Goal: Check status: Check status

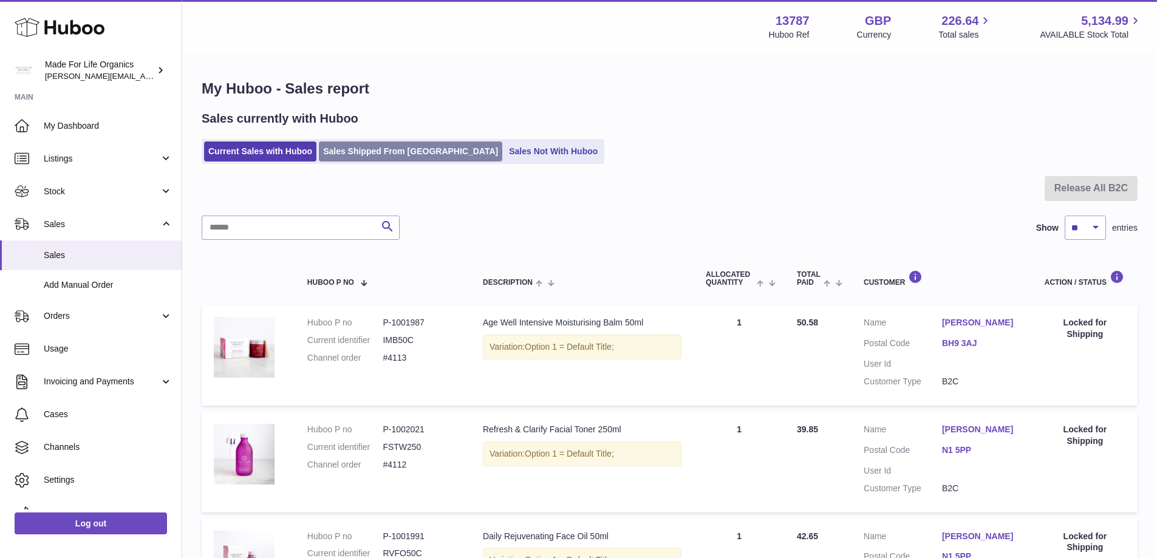
click at [363, 150] on link "Sales Shipped From Huboo" at bounding box center [410, 152] width 183 height 20
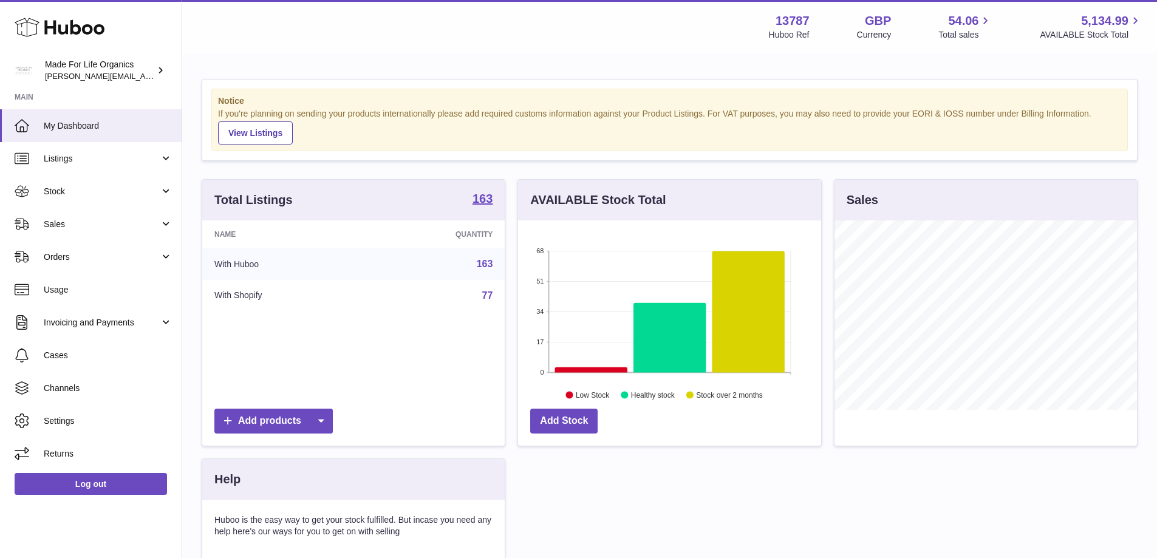
scroll to position [189, 303]
click at [55, 225] on span "Sales" at bounding box center [102, 225] width 116 height 12
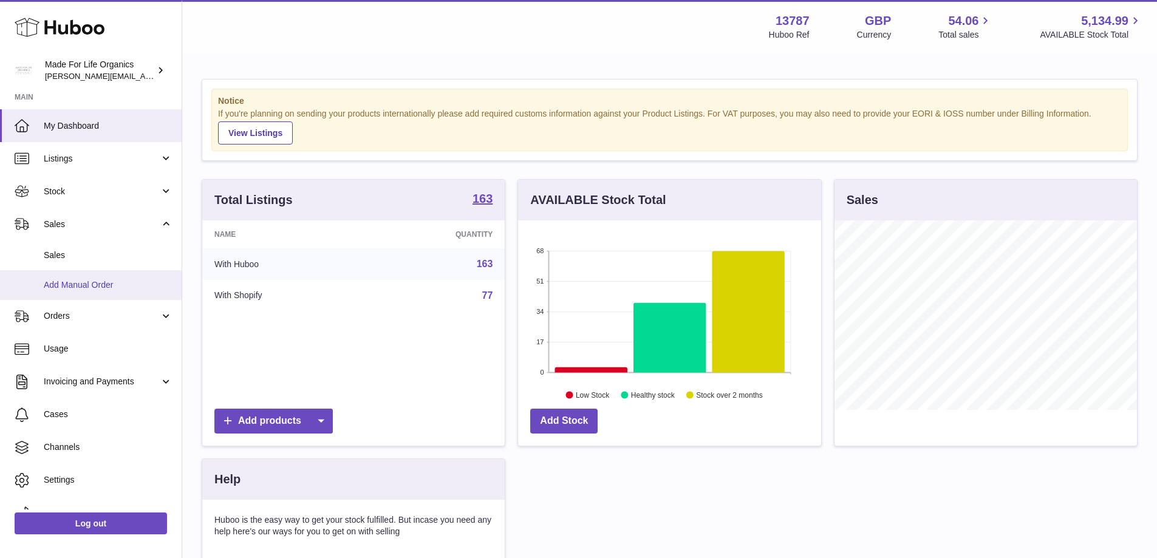
click at [56, 273] on link "Add Manual Order" at bounding box center [91, 285] width 182 height 30
click at [44, 259] on span "Sales" at bounding box center [108, 256] width 129 height 12
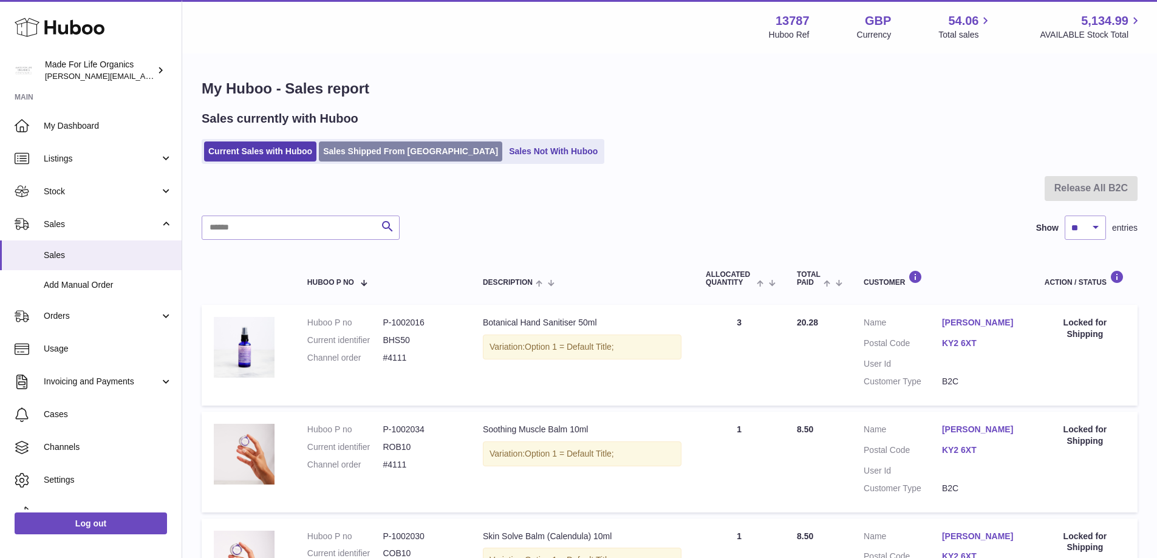
click at [353, 149] on link "Sales Shipped From Huboo" at bounding box center [410, 152] width 183 height 20
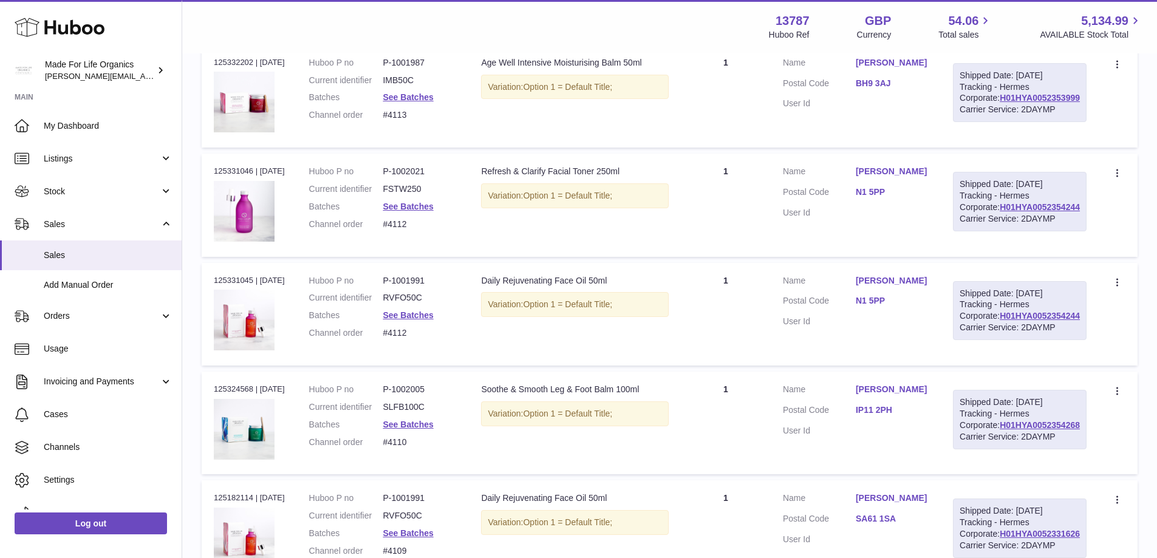
scroll to position [304, 0]
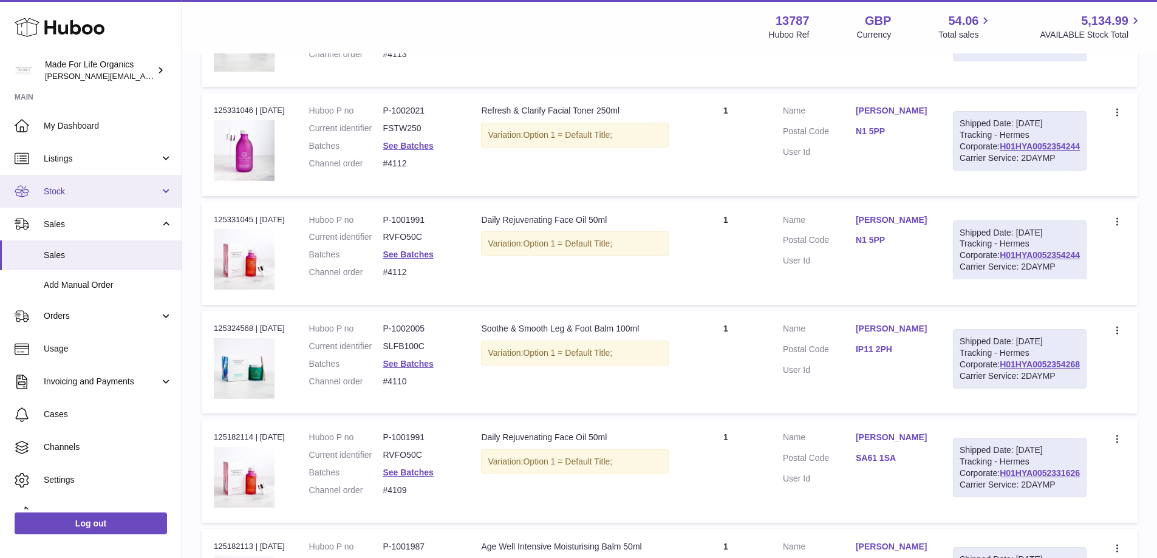
click at [57, 196] on span "Stock" at bounding box center [102, 192] width 116 height 12
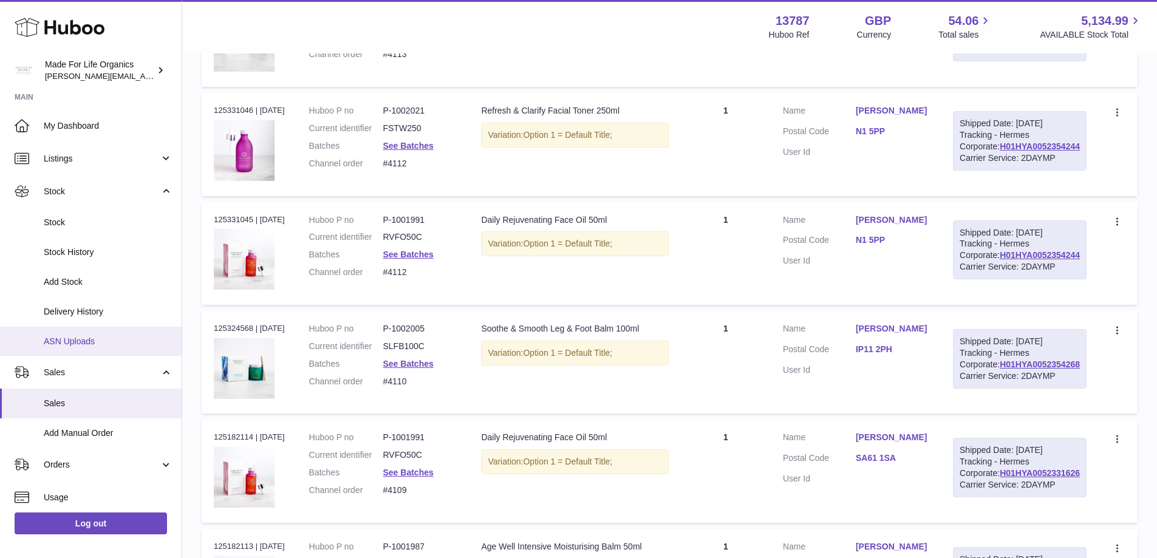
click at [76, 336] on span "ASN Uploads" at bounding box center [108, 342] width 129 height 12
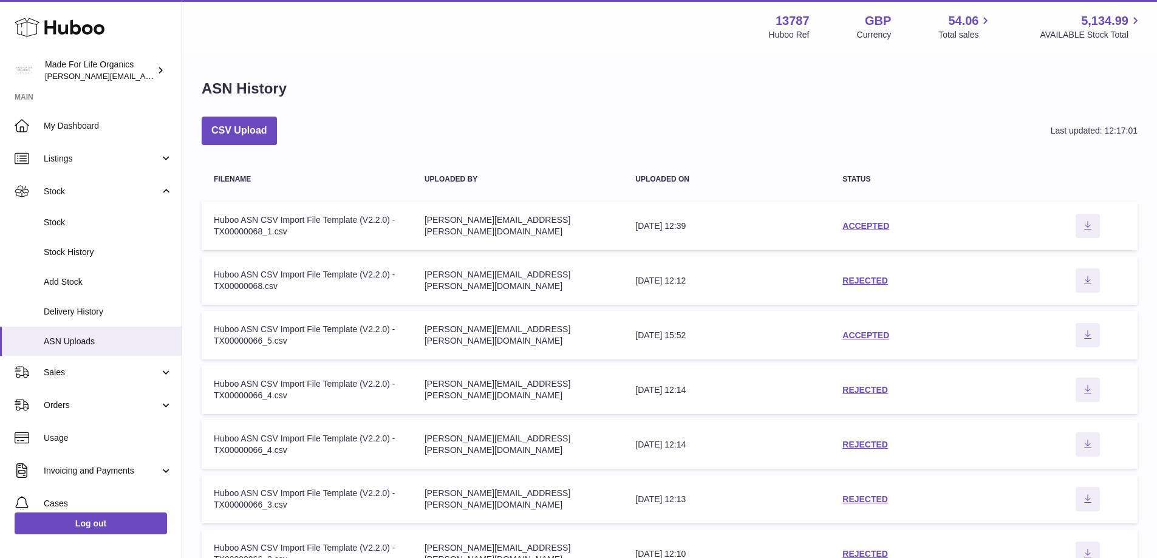
click at [859, 220] on div "ACCEPTED" at bounding box center [933, 226] width 183 height 12
click at [879, 223] on link "ACCEPTED" at bounding box center [865, 226] width 47 height 10
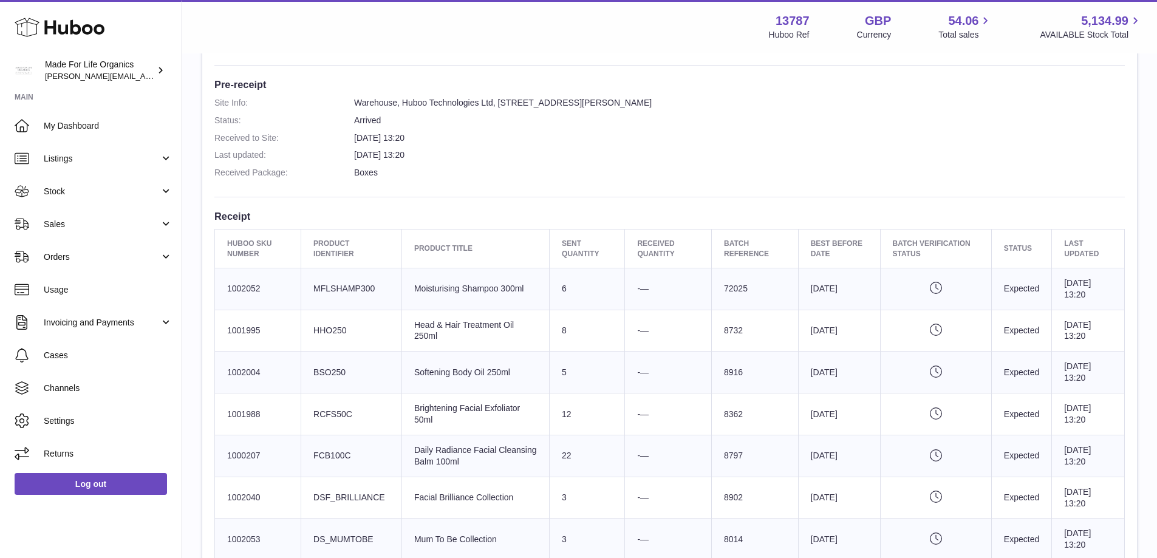
scroll to position [364, 0]
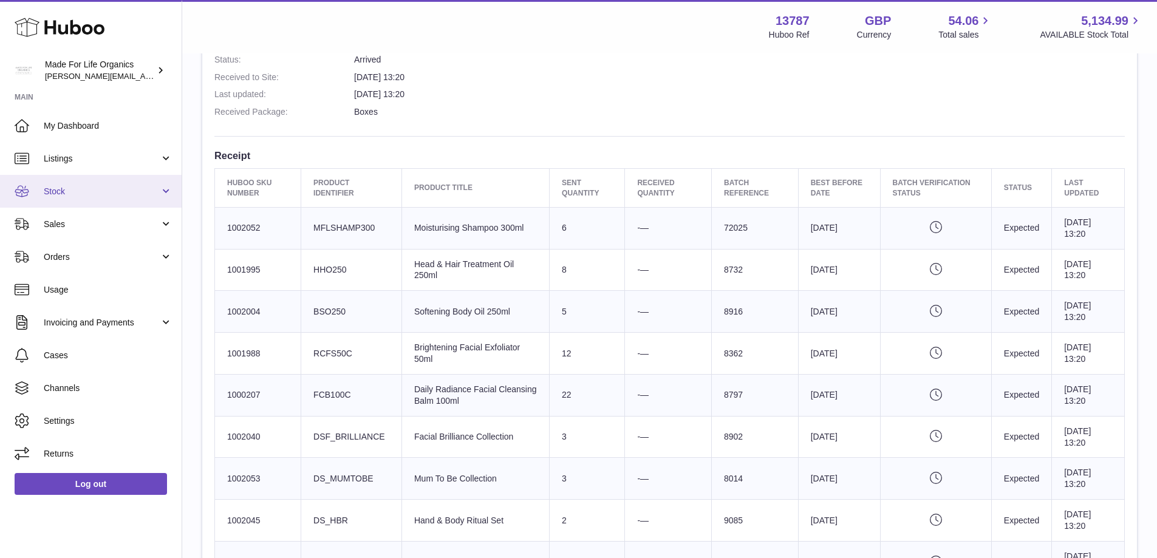
click at [68, 197] on link "Stock" at bounding box center [91, 191] width 182 height 33
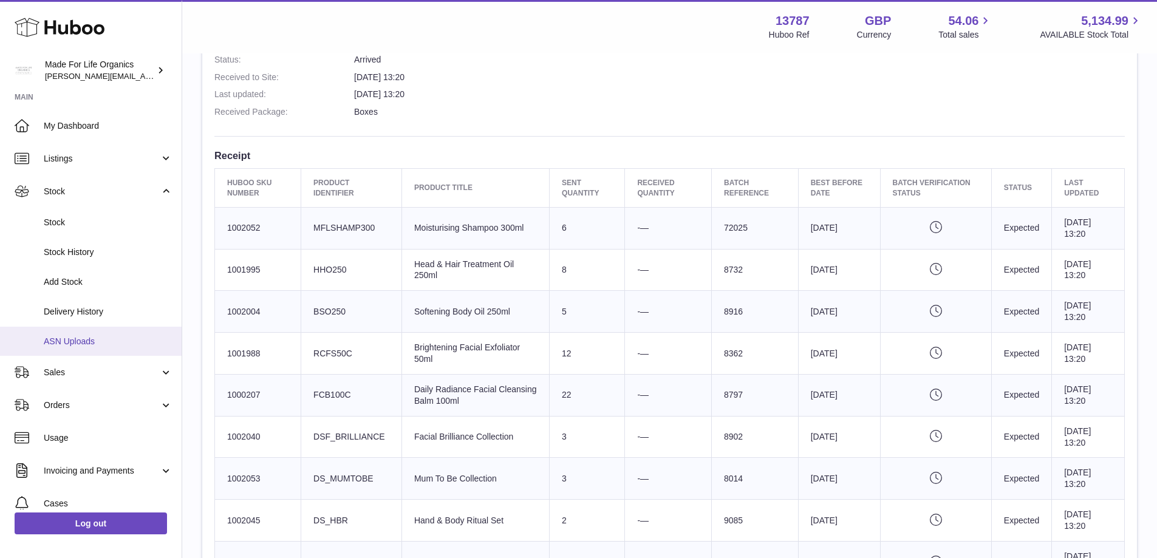
click at [82, 340] on span "ASN Uploads" at bounding box center [108, 342] width 129 height 12
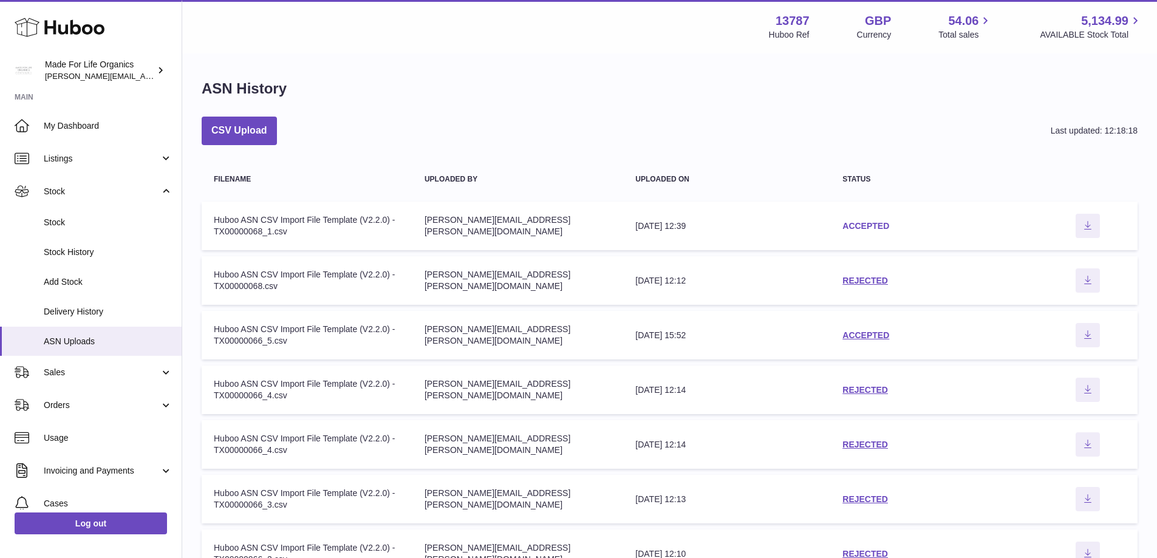
click at [870, 226] on link "ACCEPTED" at bounding box center [865, 226] width 47 height 10
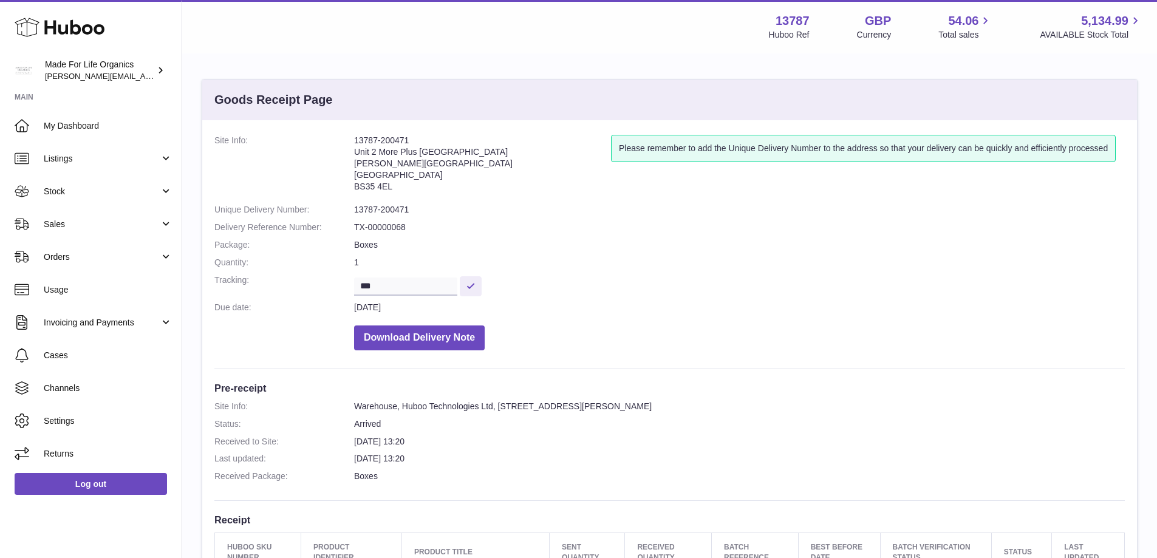
scroll to position [61, 0]
